Goal: Information Seeking & Learning: Learn about a topic

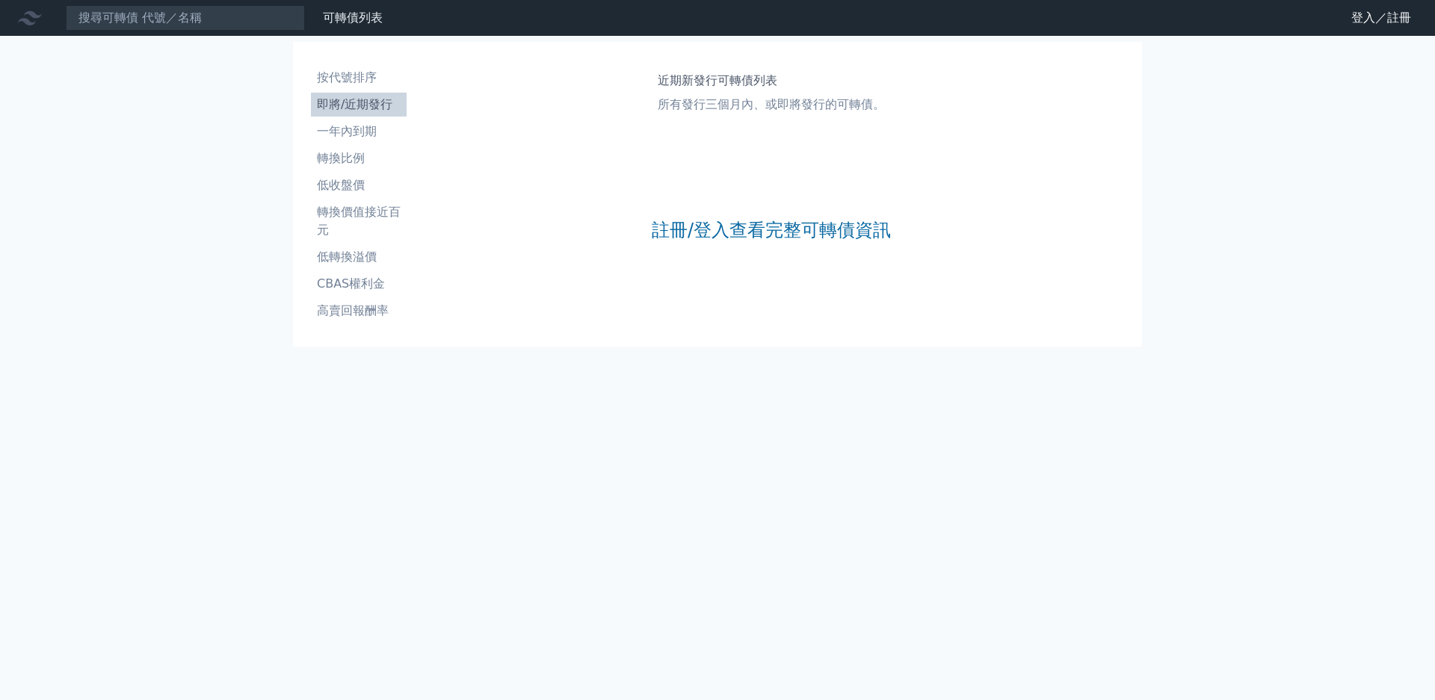
click at [152, 31] on nav "可轉債列表 財務數據 可轉債列表 財務數據 登入／註冊 登入／註冊" at bounding box center [717, 18] width 1435 height 36
click at [149, 22] on input at bounding box center [185, 17] width 239 height 25
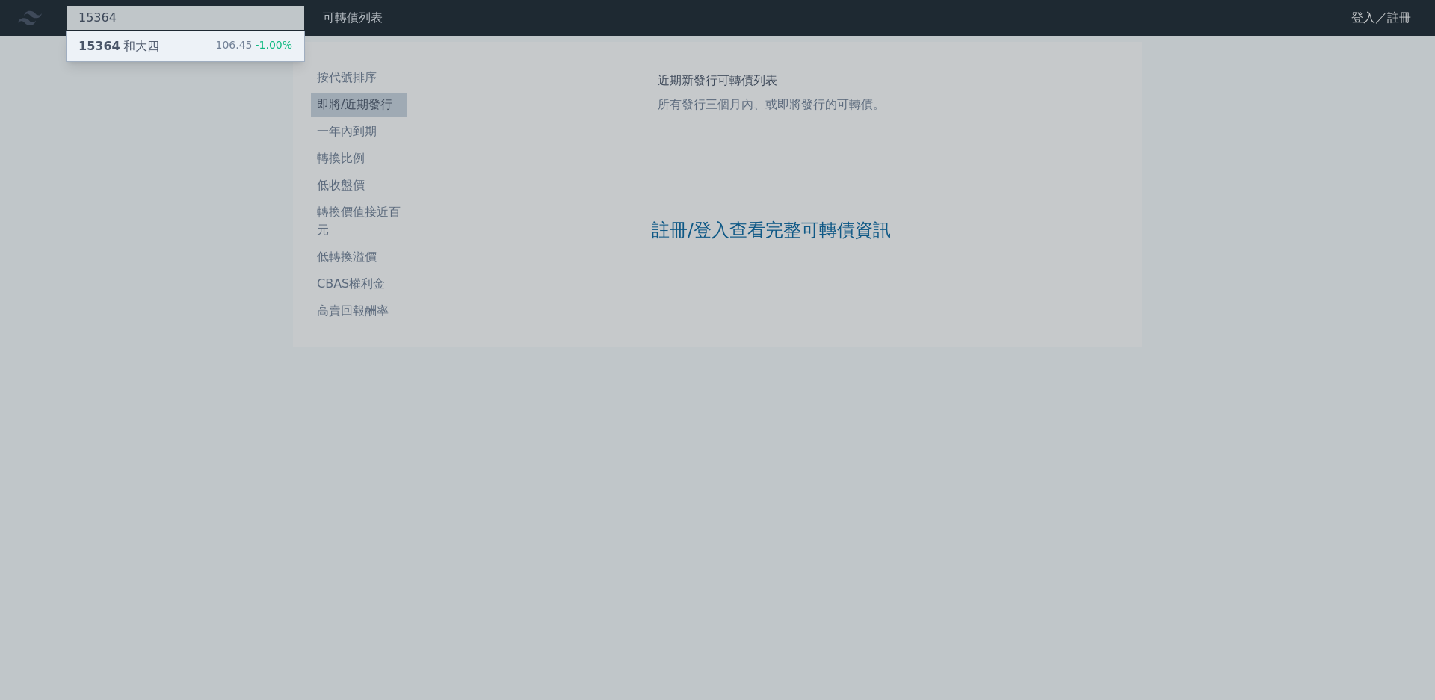
type input "15364"
click at [215, 45] on div "106.45 -1.00%" at bounding box center [253, 46] width 77 height 18
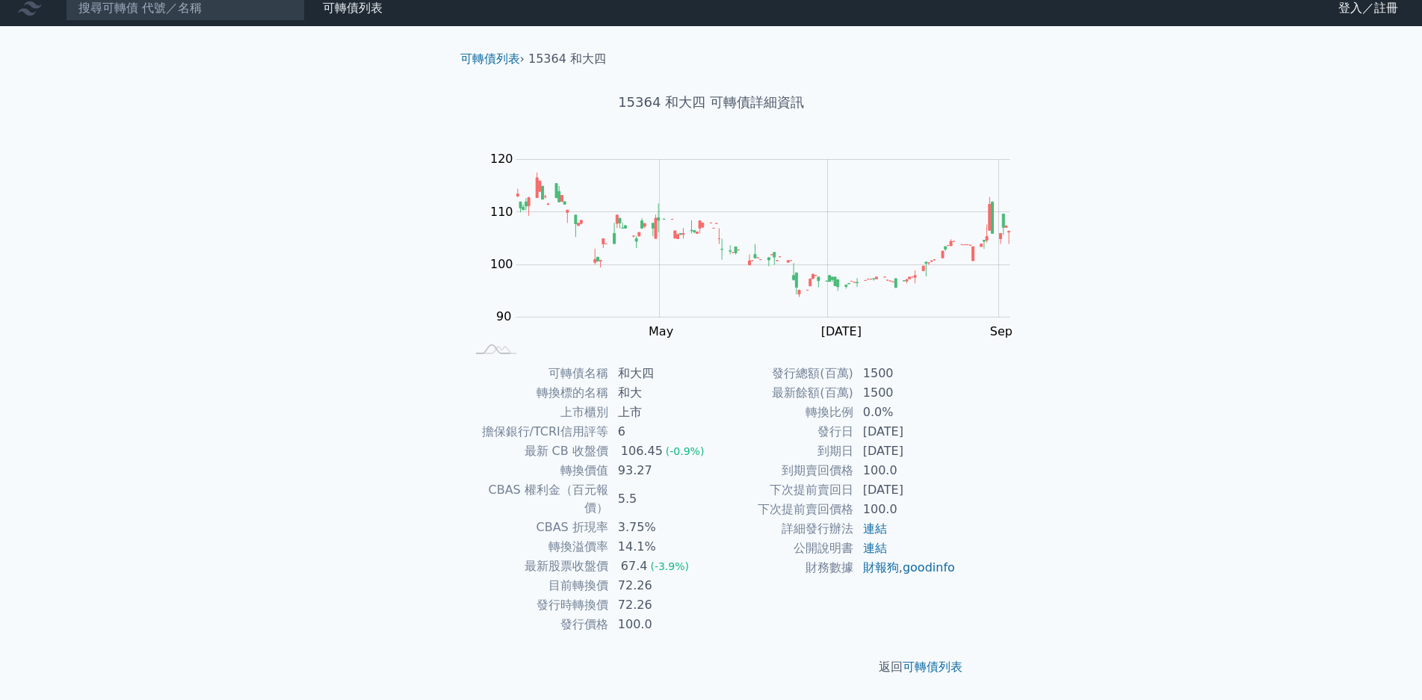
scroll to position [141, 0]
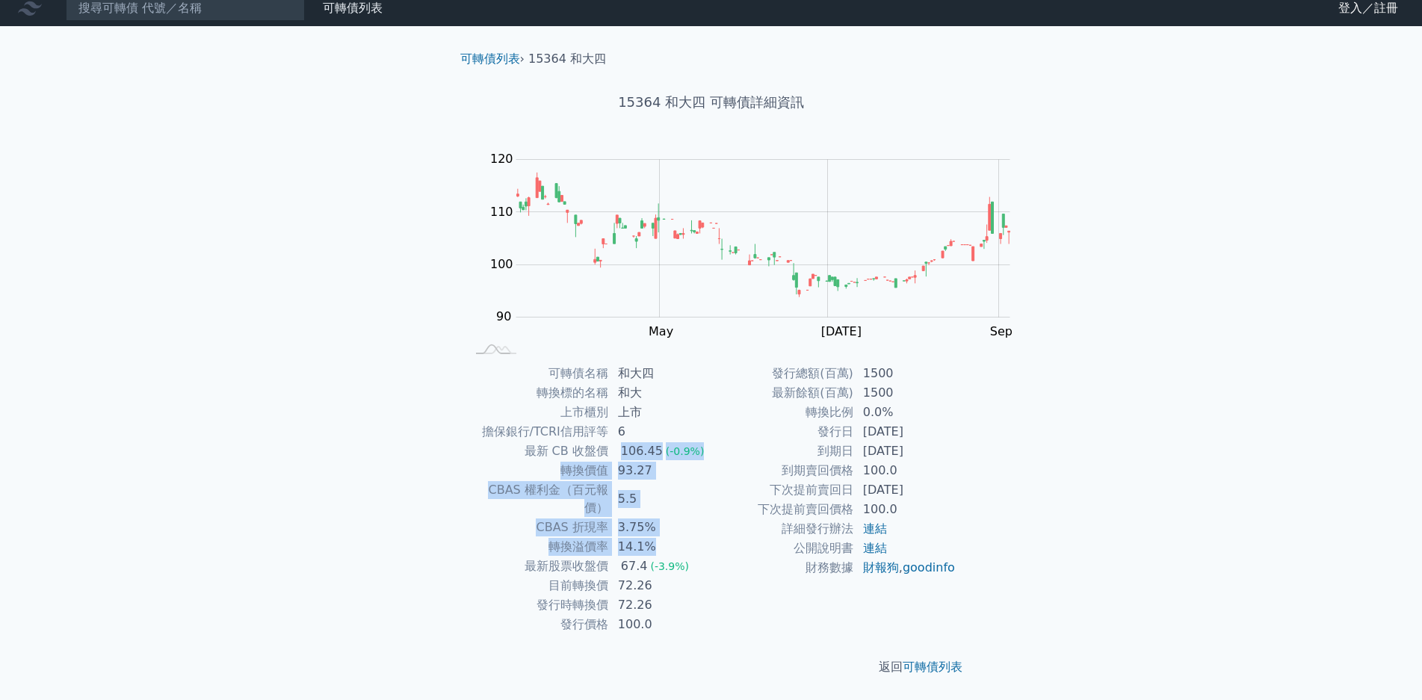
drag, startPoint x: 721, startPoint y: 310, endPoint x: 783, endPoint y: 369, distance: 85.1
click at [712, 369] on tbody "可轉債名稱 和大四 轉換標的名稱 和大 上市櫃別 上市 擔保銀行/TCRI信用評等 6 最新 CB 收盤價 106.45 (-0.9%) 轉換價值 93.27…" at bounding box center [588, 499] width 245 height 271
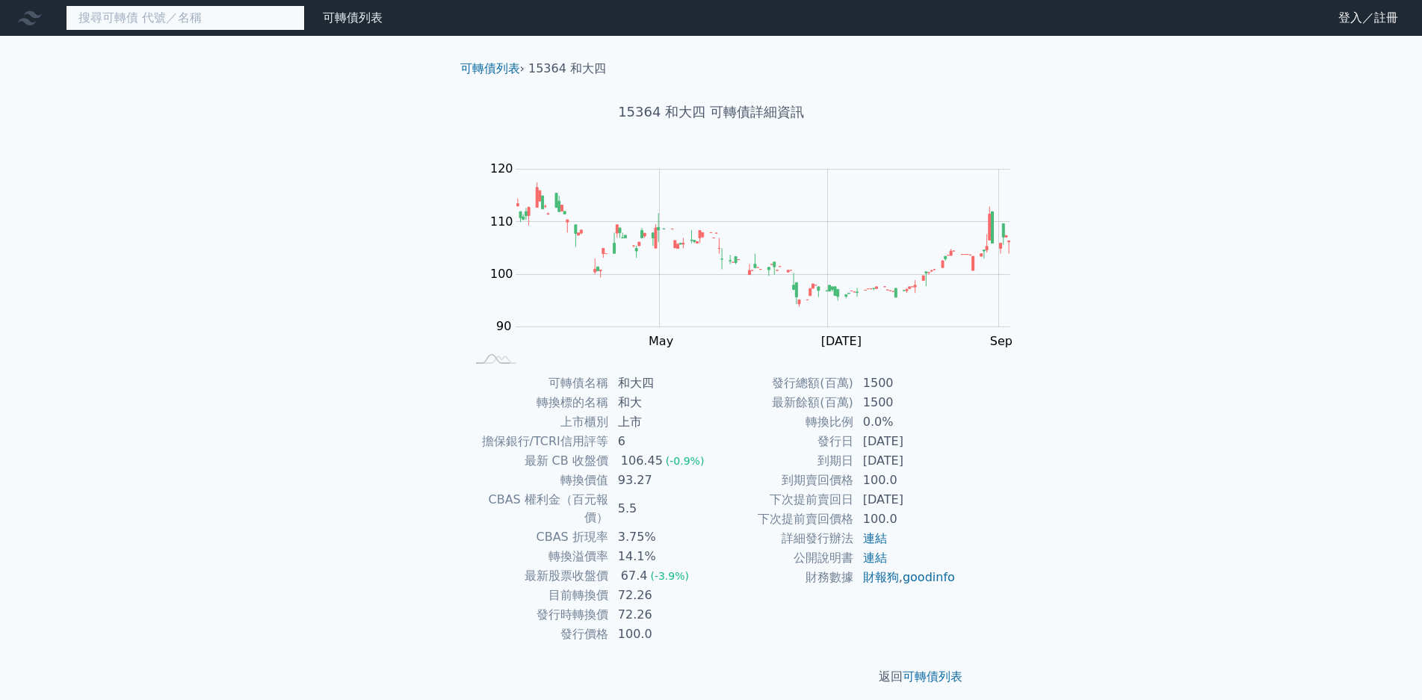
click at [191, 22] on input at bounding box center [185, 17] width 239 height 25
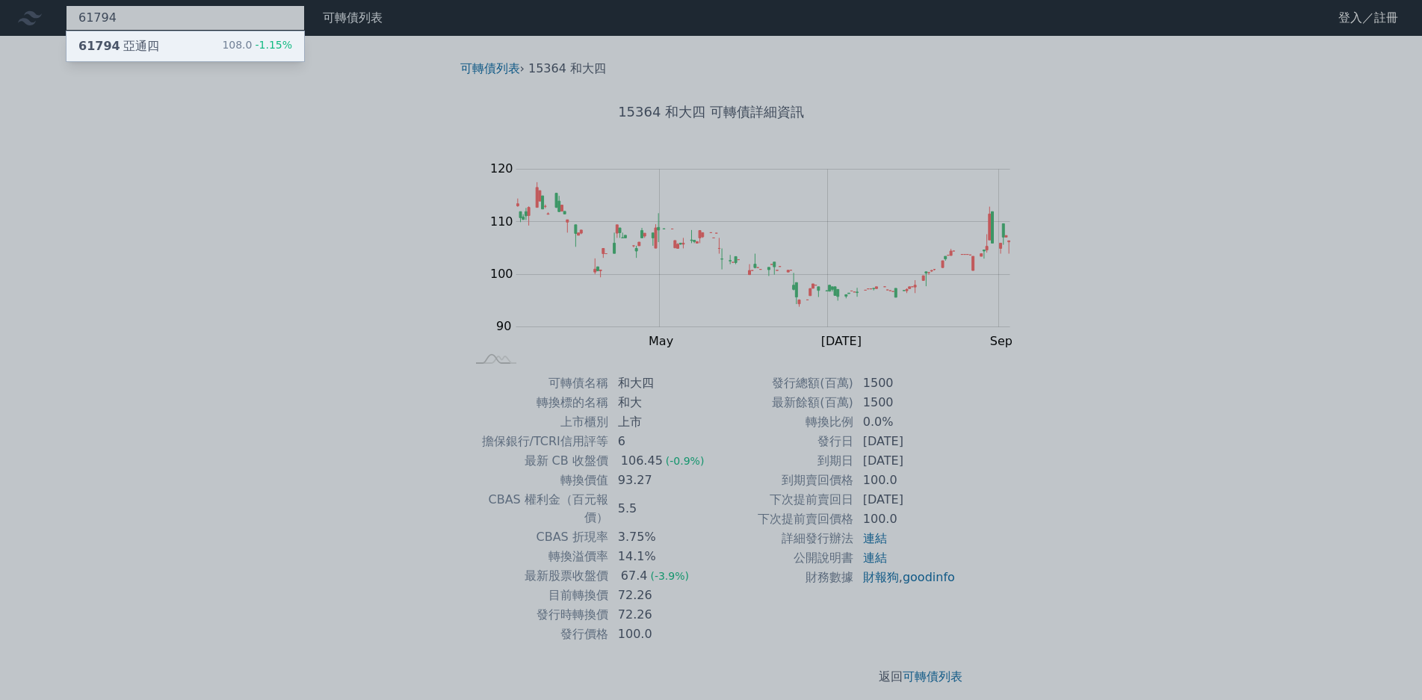
type input "61794"
click at [252, 40] on span "-1.15%" at bounding box center [272, 45] width 40 height 12
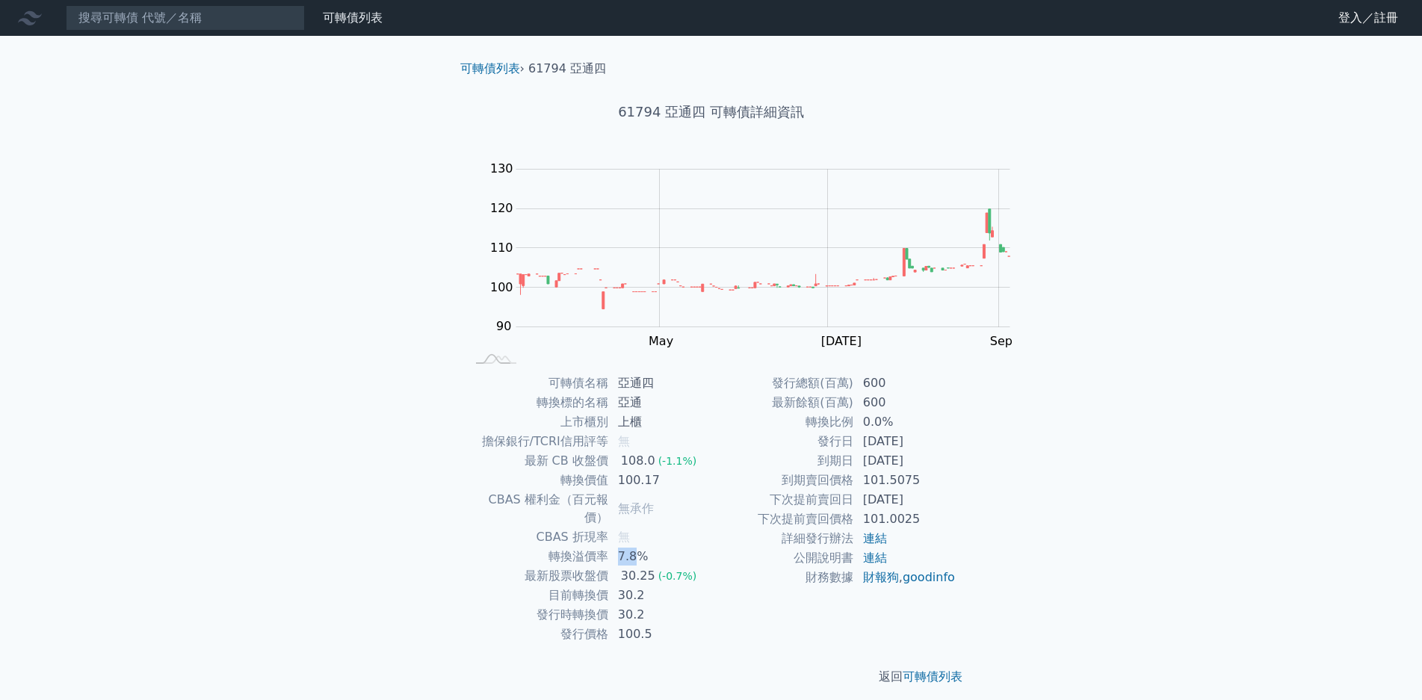
click at [712, 547] on td "7.8%" at bounding box center [660, 556] width 102 height 19
click at [193, 13] on input at bounding box center [185, 17] width 239 height 25
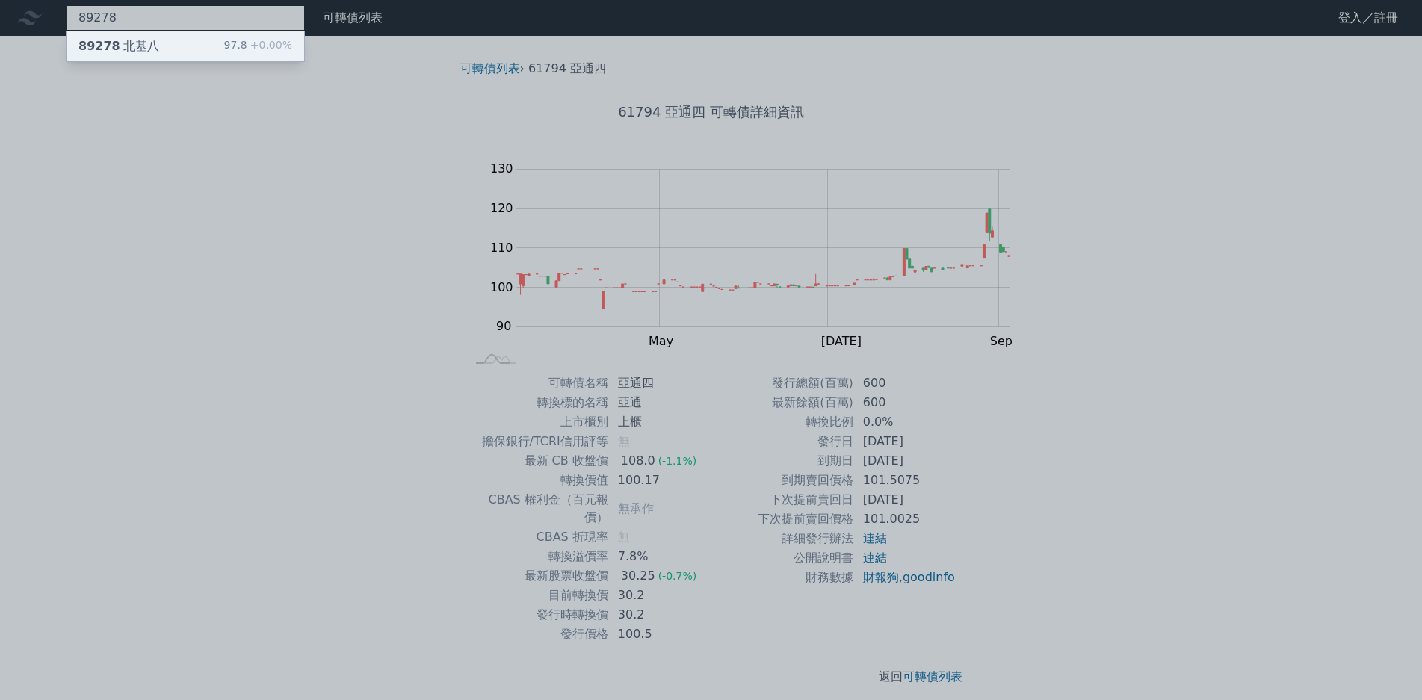
type input "89278"
click at [224, 52] on div "97.8 +0.00%" at bounding box center [258, 46] width 68 height 18
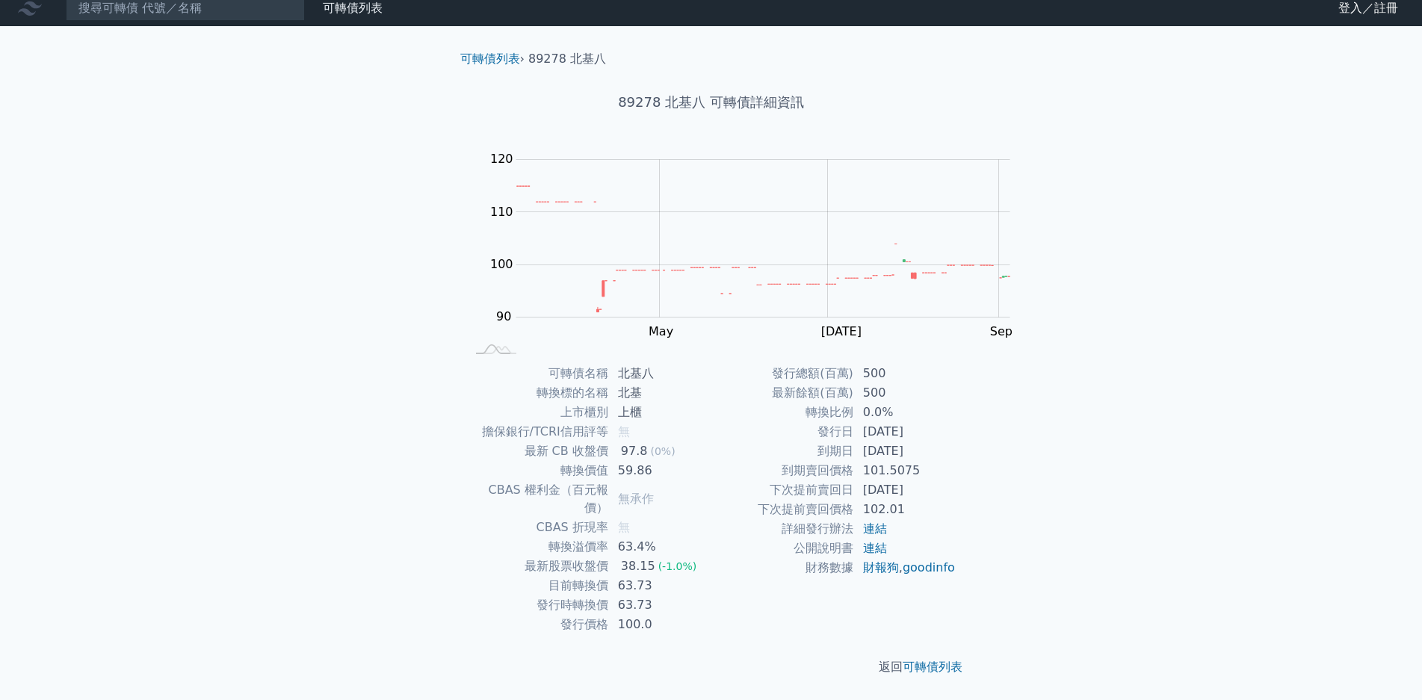
scroll to position [75, 0]
drag, startPoint x: 726, startPoint y: 442, endPoint x: 762, endPoint y: 446, distance: 36.9
click at [712, 537] on td "63.4%" at bounding box center [660, 546] width 102 height 19
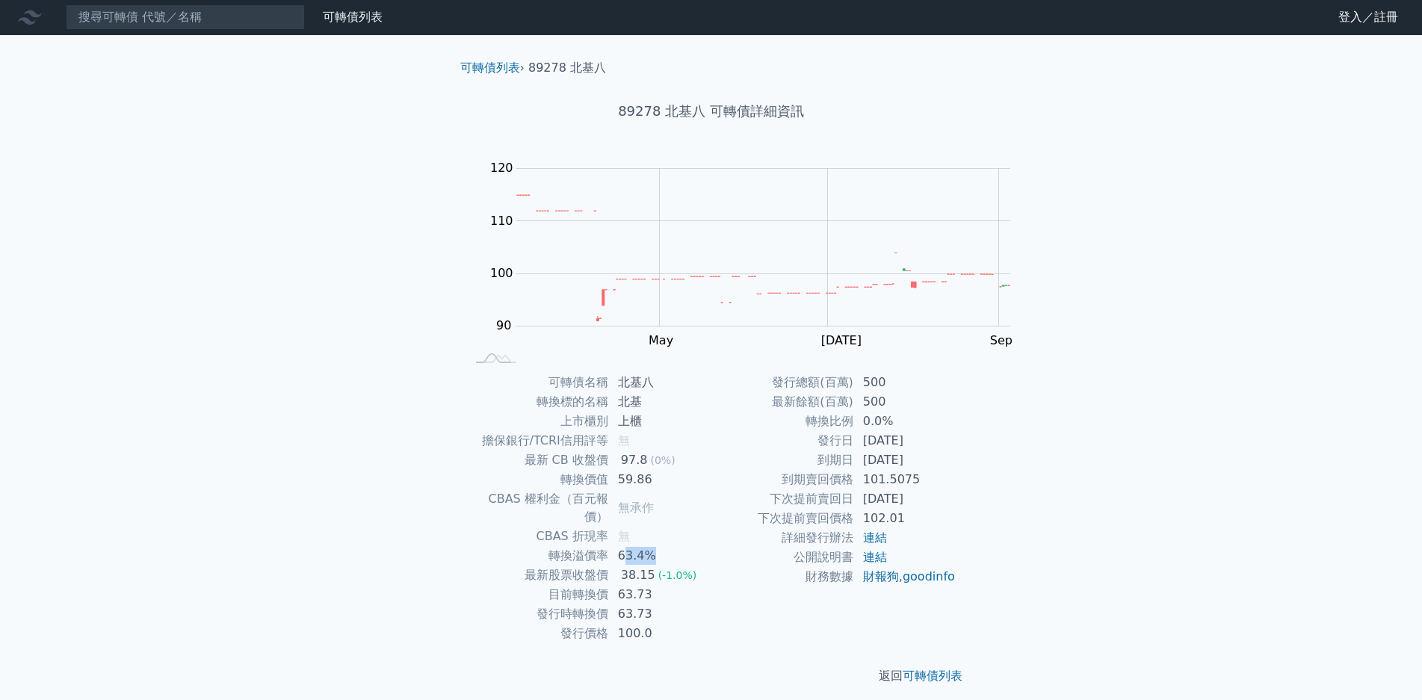
scroll to position [0, 0]
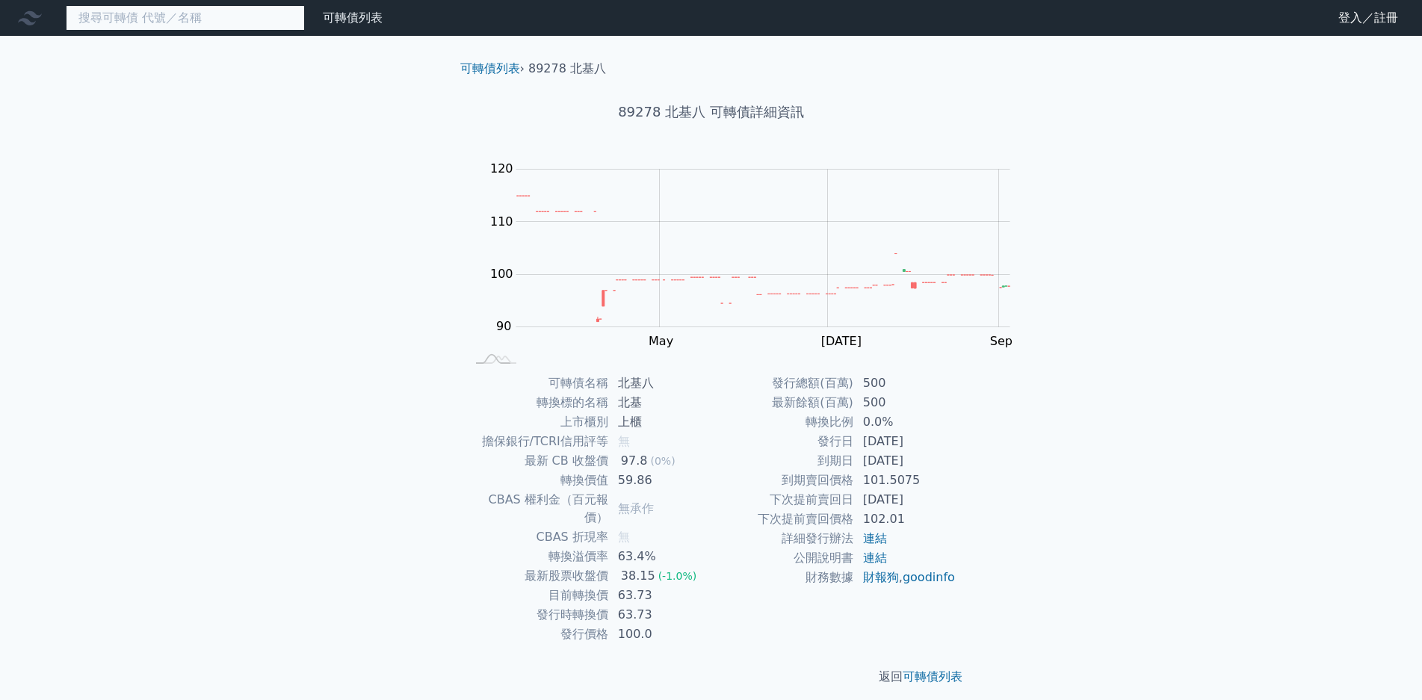
click at [126, 26] on input at bounding box center [185, 17] width 239 height 25
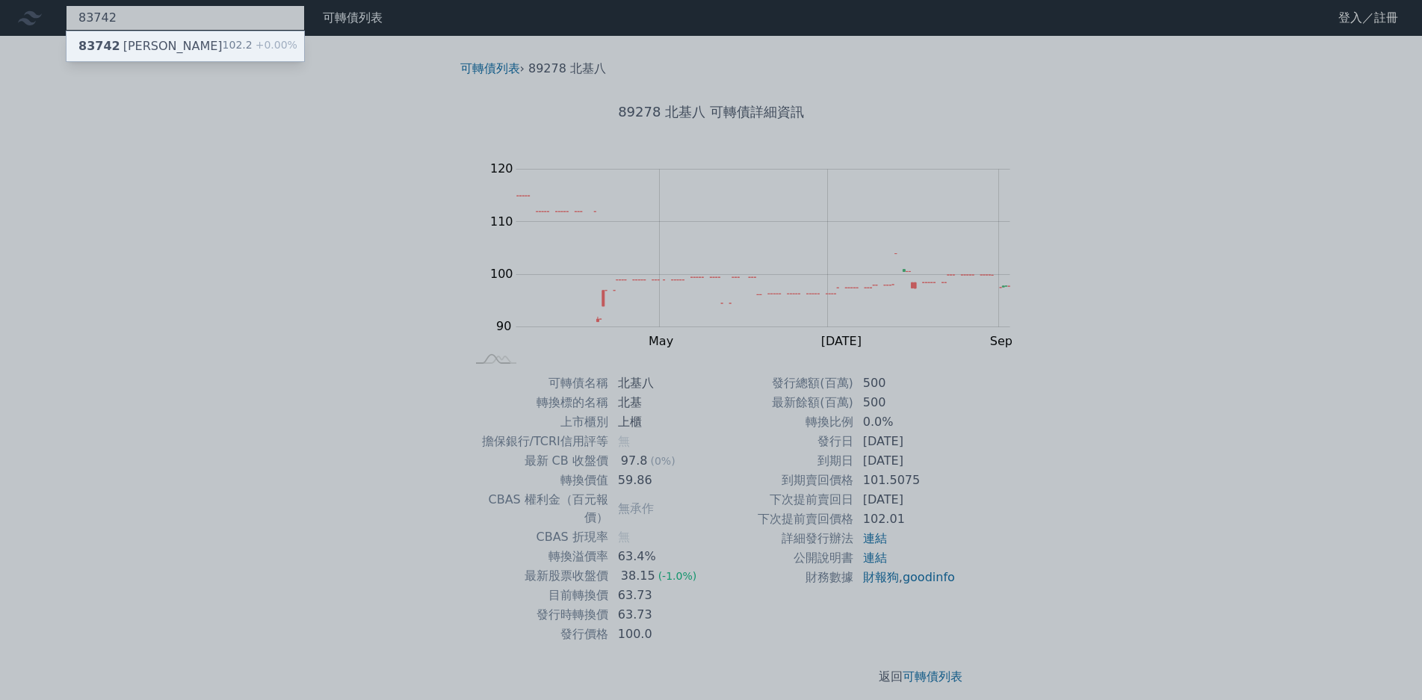
type input "83742"
click at [223, 41] on div "102.2 +0.00%" at bounding box center [260, 46] width 75 height 18
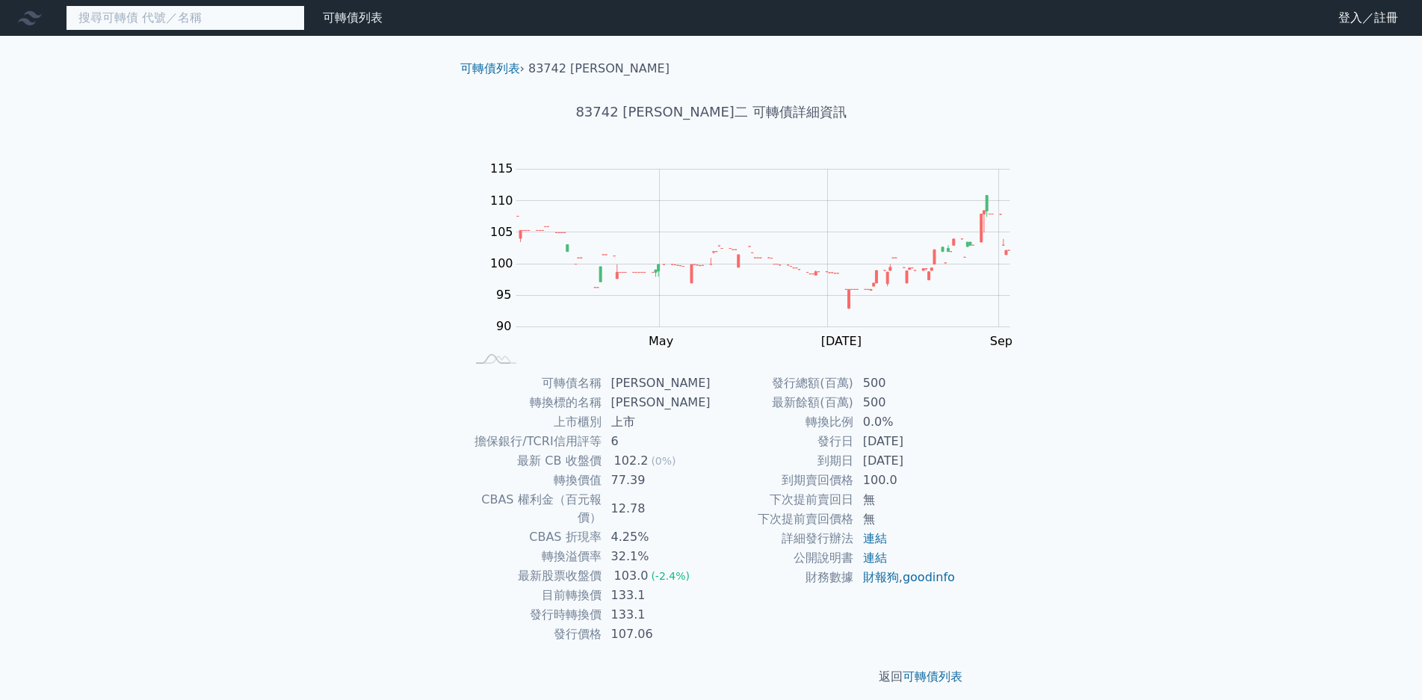
click at [182, 10] on input at bounding box center [185, 17] width 239 height 25
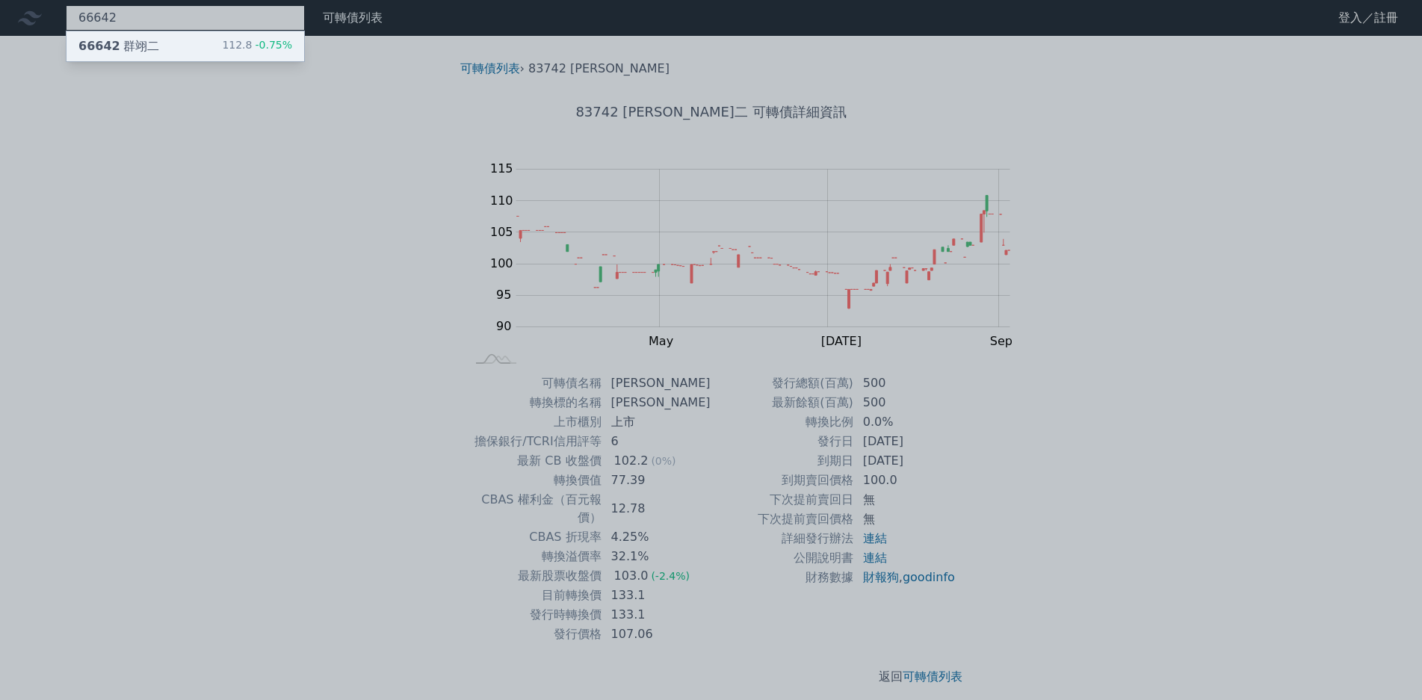
type input "66642"
click at [201, 33] on div "66642 群翊二 112.8 -0.75%" at bounding box center [186, 46] width 238 height 30
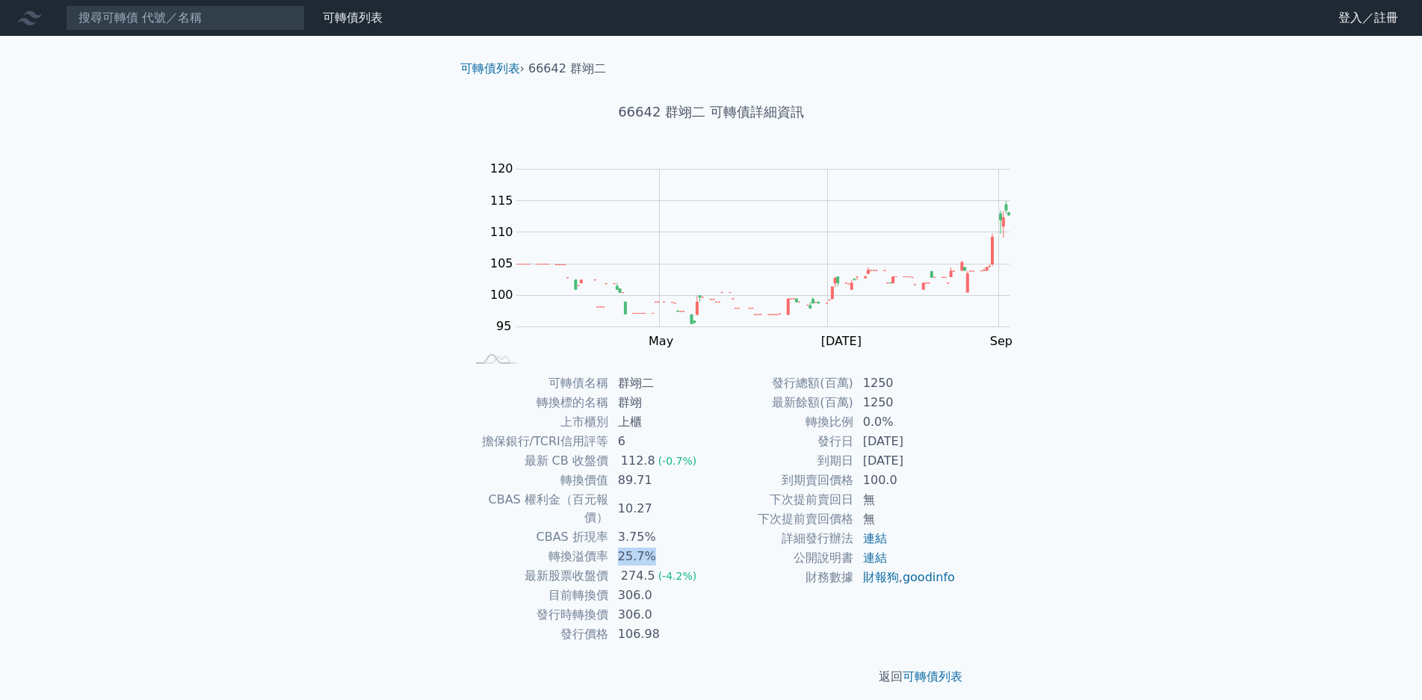
drag, startPoint x: 722, startPoint y: 514, endPoint x: 770, endPoint y: 514, distance: 47.8
click at [712, 547] on td "25.7%" at bounding box center [660, 556] width 102 height 19
click at [188, 27] on input at bounding box center [185, 17] width 239 height 25
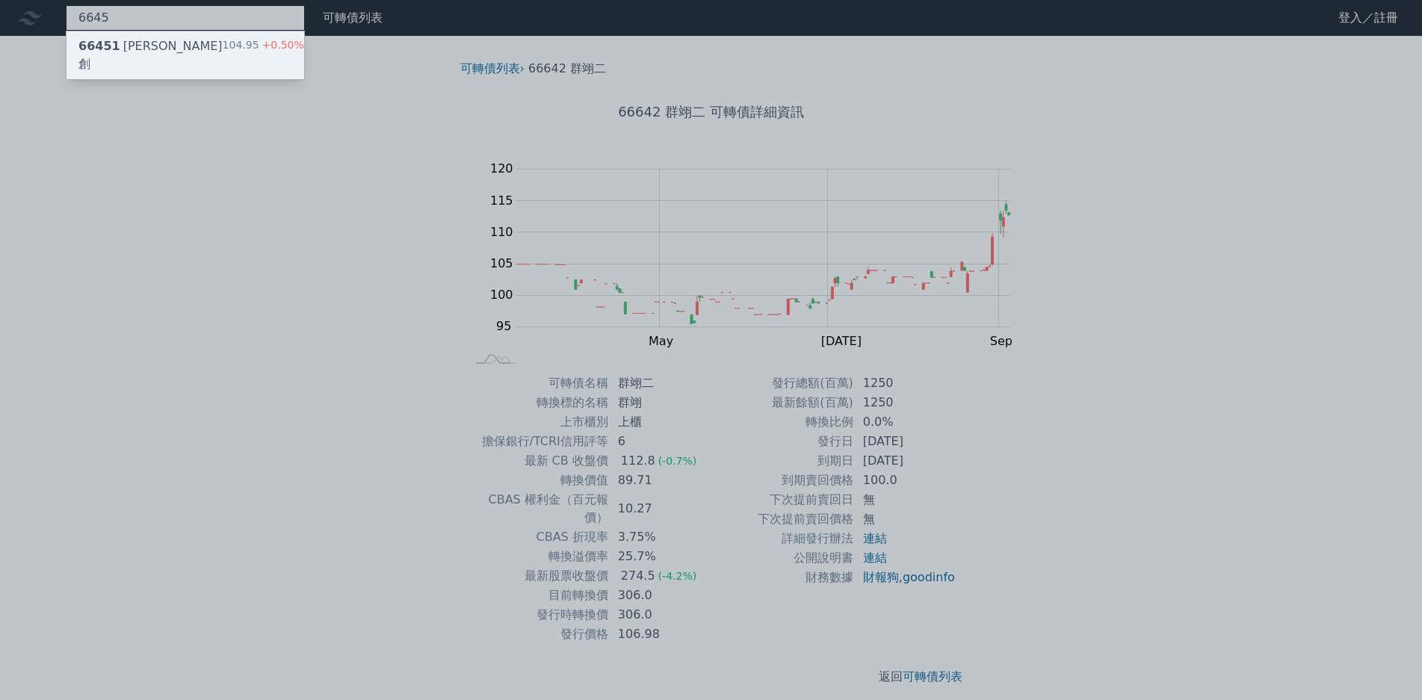
type input "6645"
click at [259, 42] on span "+0.50%" at bounding box center [281, 45] width 45 height 12
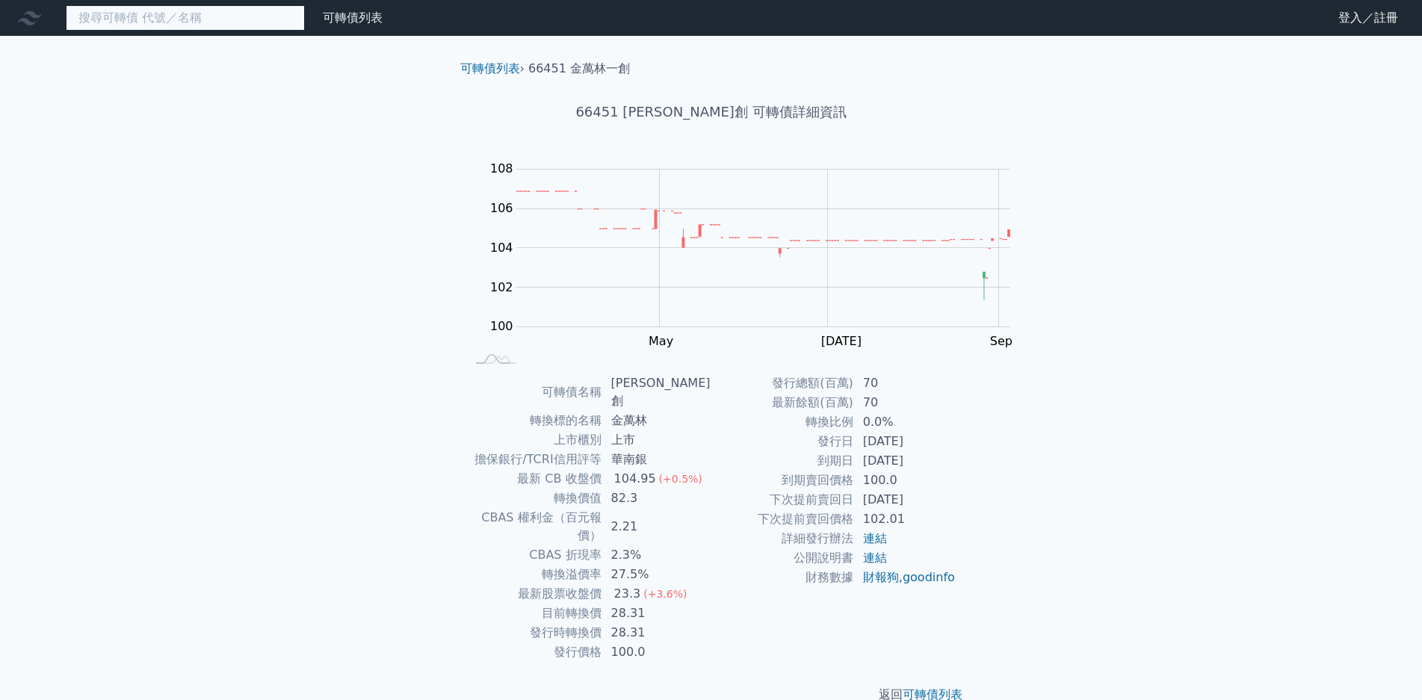
click at [185, 16] on input at bounding box center [185, 17] width 239 height 25
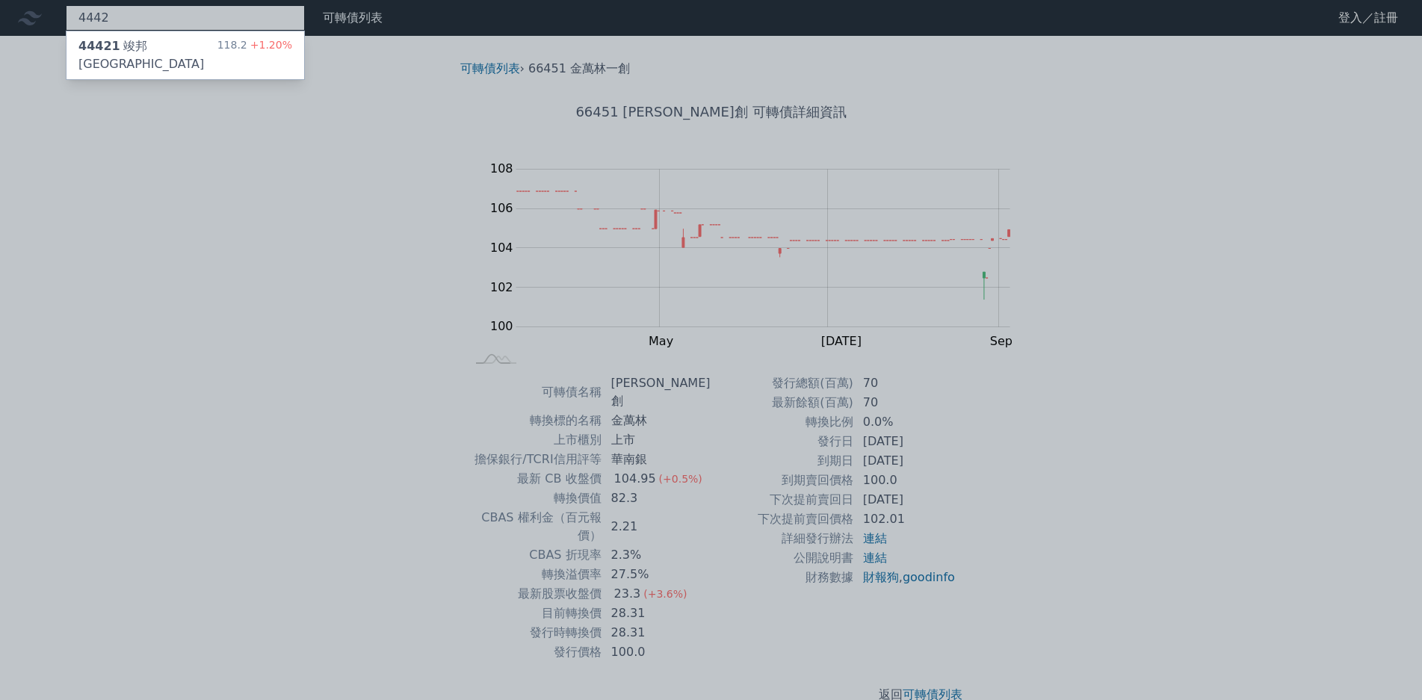
type input "4442"
click at [247, 39] on span "+1.20%" at bounding box center [269, 45] width 45 height 12
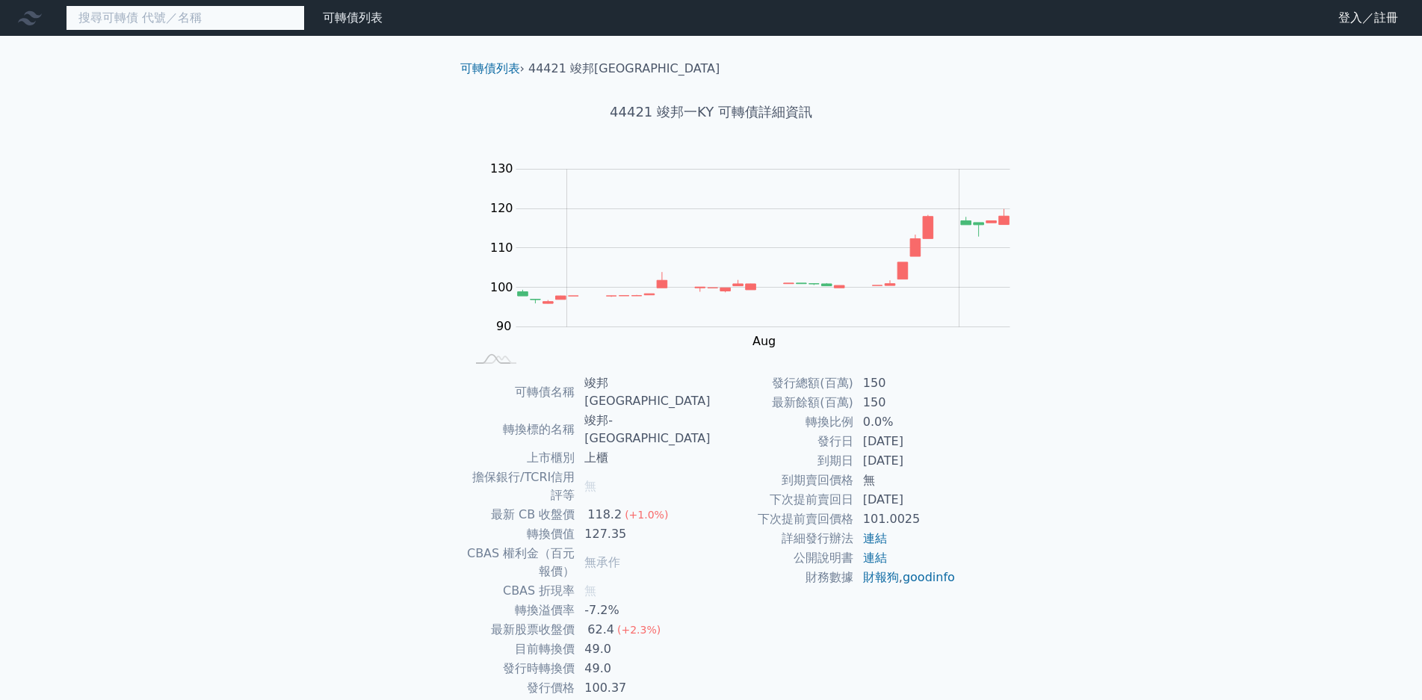
click at [192, 27] on input at bounding box center [185, 17] width 239 height 25
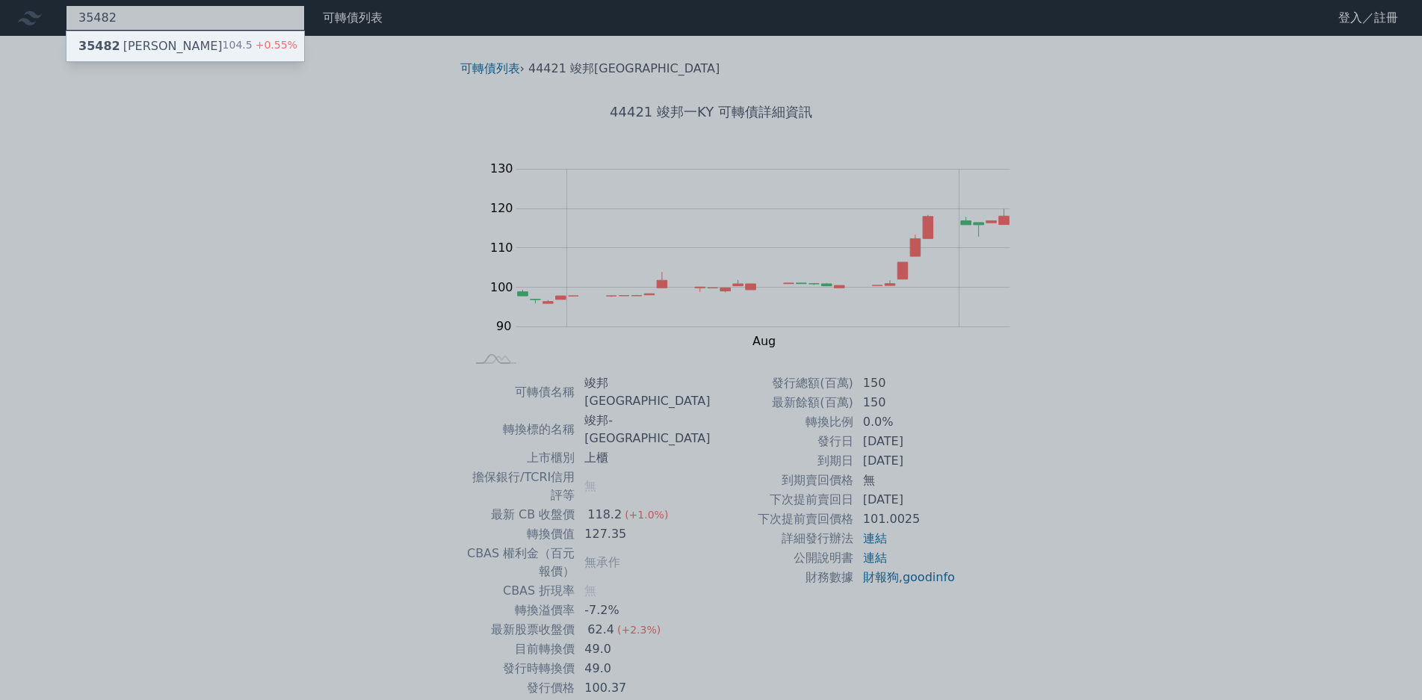
type input "35482"
click at [253, 47] on span "+0.55%" at bounding box center [275, 45] width 45 height 12
